Goal: Task Accomplishment & Management: Manage account settings

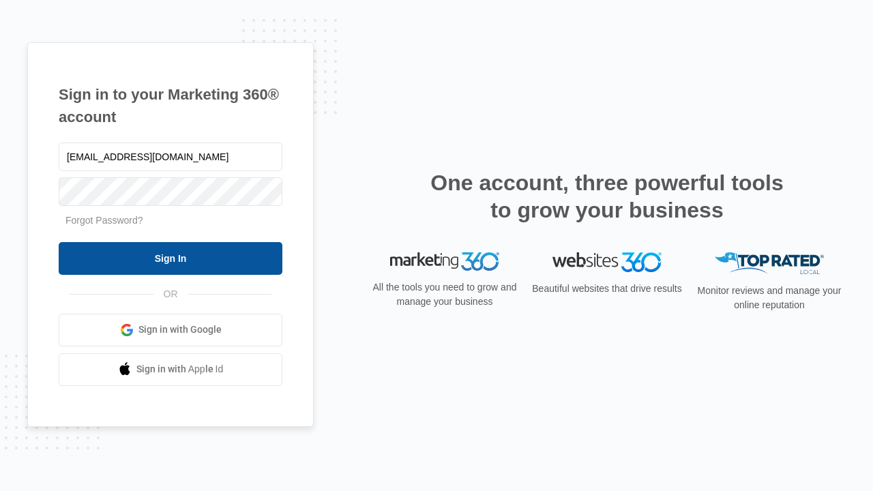
click at [171, 258] on input "Sign In" at bounding box center [171, 258] width 224 height 33
